Goal: Information Seeking & Learning: Compare options

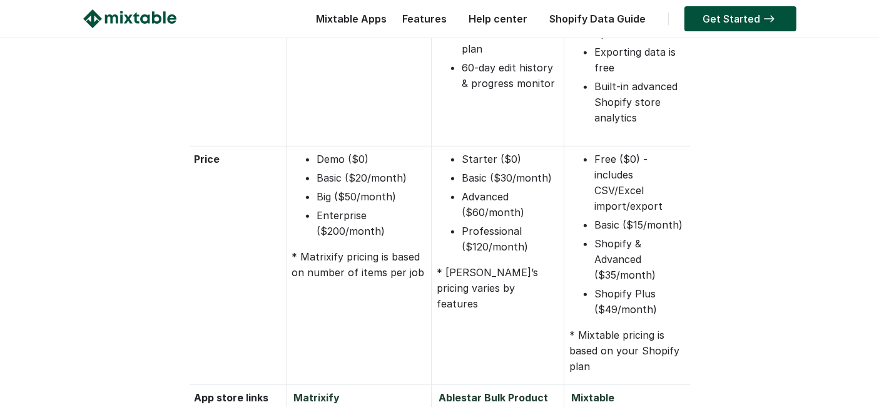
scroll to position [1042, 0]
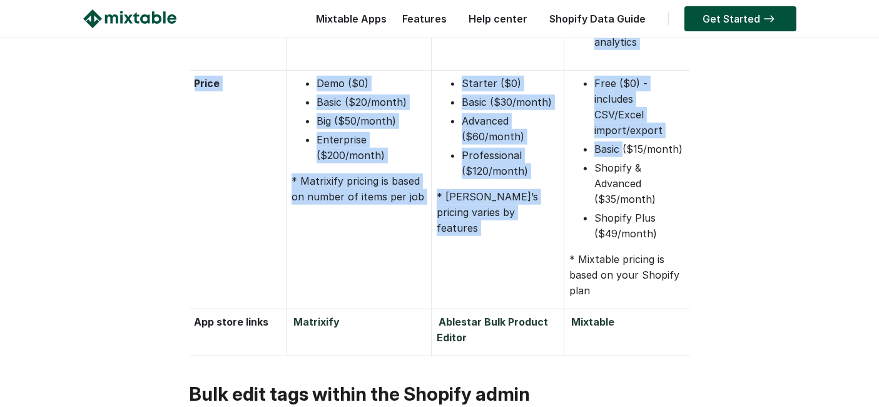
drag, startPoint x: 625, startPoint y: 149, endPoint x: 752, endPoint y: 147, distance: 127.0
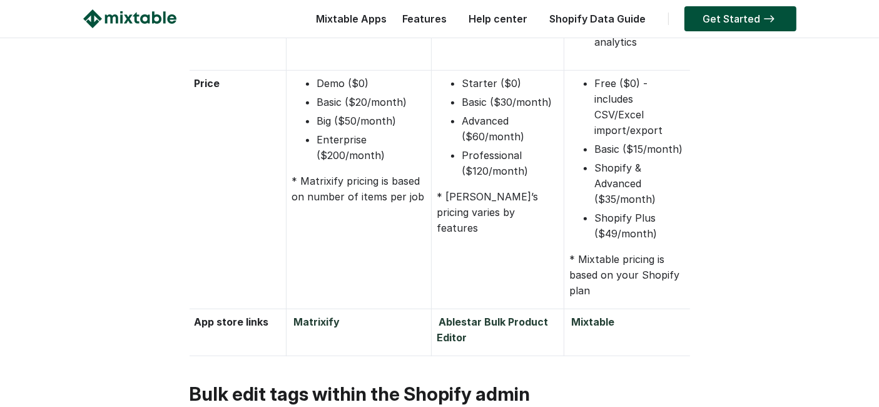
scroll to position [973, 0]
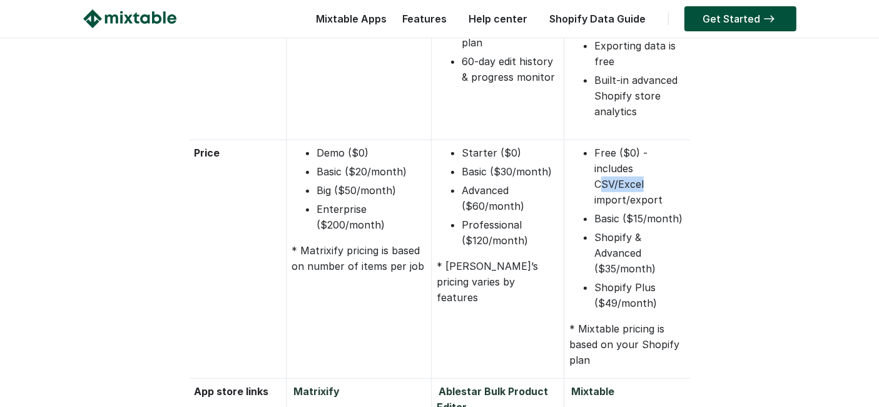
drag, startPoint x: 605, startPoint y: 182, endPoint x: 660, endPoint y: 184, distance: 55.1
click at [660, 184] on li "Free ($0) - includes CSV/Excel import/export" at bounding box center [639, 176] width 91 height 63
click at [622, 186] on li "Free ($0) - includes CSV/Excel import/export" at bounding box center [639, 176] width 91 height 63
drag, startPoint x: 595, startPoint y: 167, endPoint x: 679, endPoint y: 190, distance: 86.9
click at [679, 190] on li "Free ($0) - includes CSV/Excel import/export" at bounding box center [639, 176] width 91 height 63
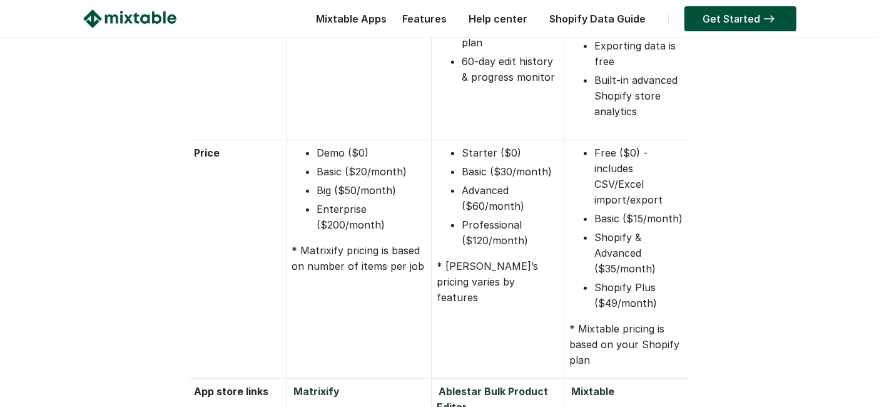
drag, startPoint x: 814, startPoint y: 219, endPoint x: 822, endPoint y: 228, distance: 11.9
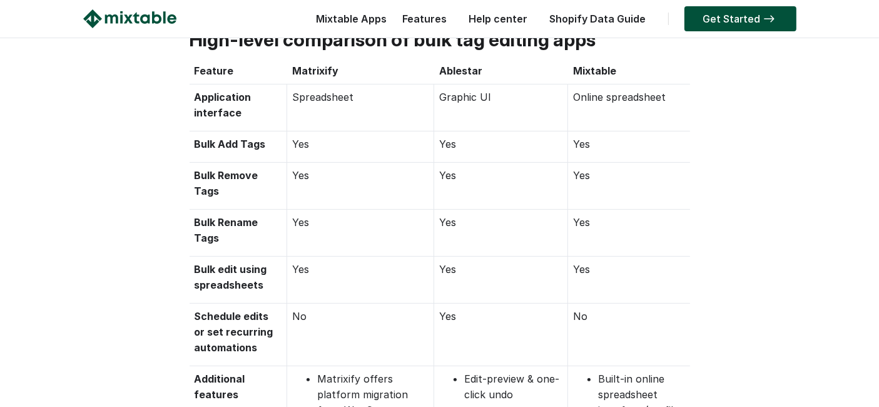
scroll to position [486, 0]
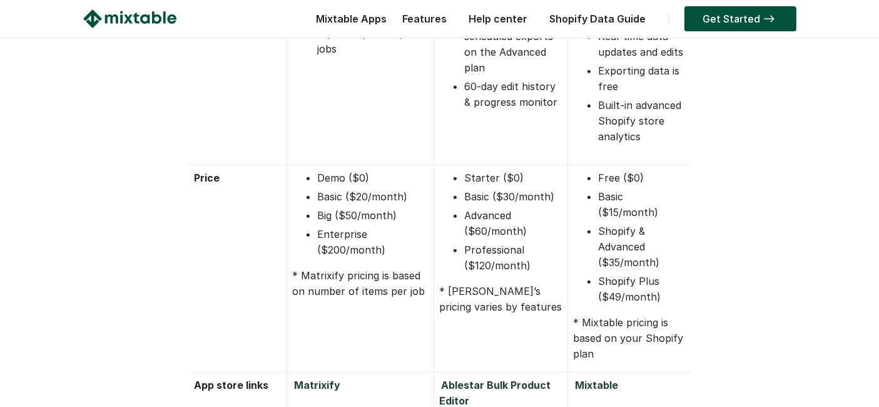
scroll to position [973, 0]
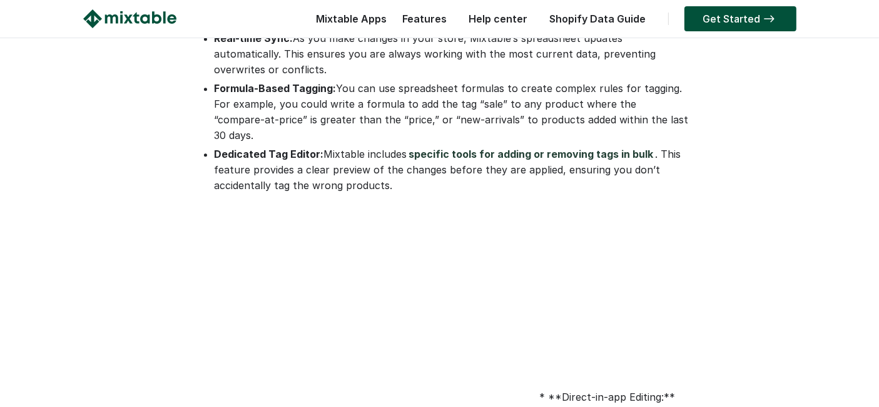
scroll to position [3197, 0]
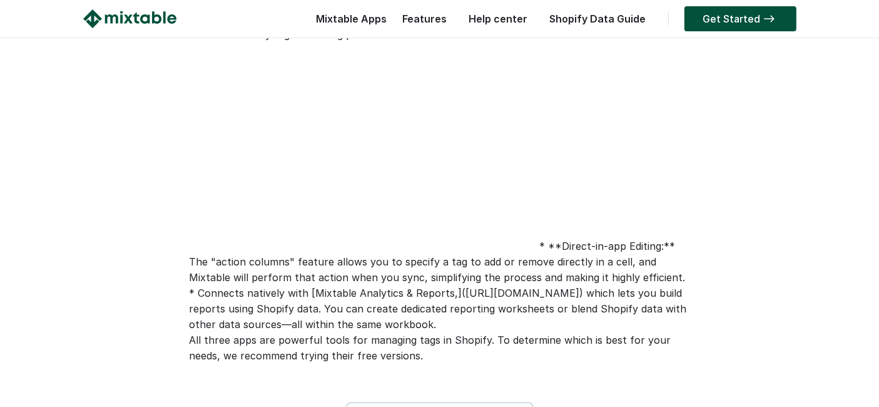
scroll to position [3474, 0]
